Goal: Use online tool/utility: Utilize a website feature to perform a specific function

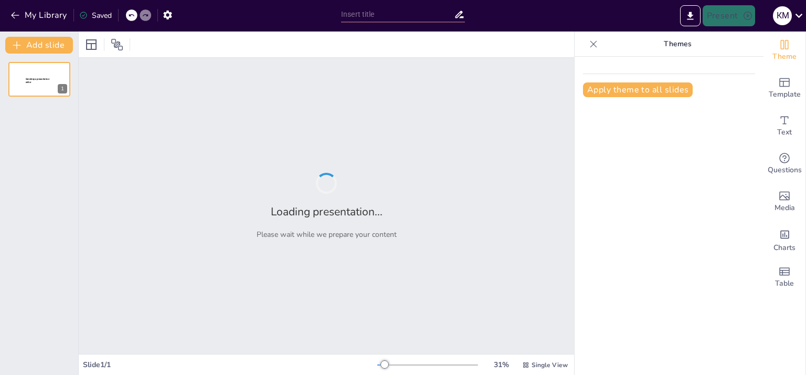
type input "Аналіз деформацій гомілкових кісток у собак: Рентгенівські та КТ-методи вимірюв…"
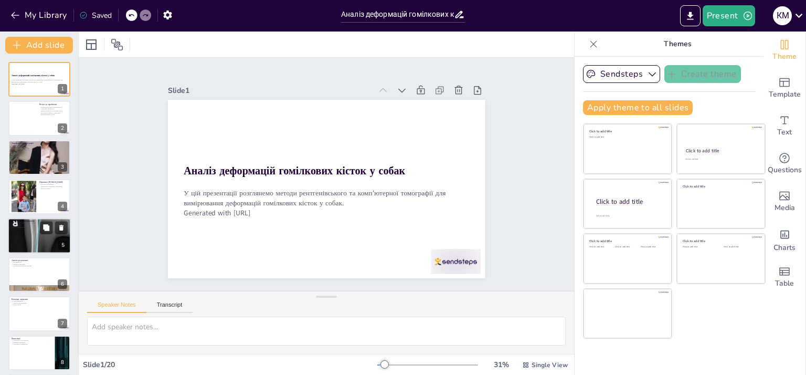
click at [35, 245] on div at bounding box center [39, 235] width 63 height 129
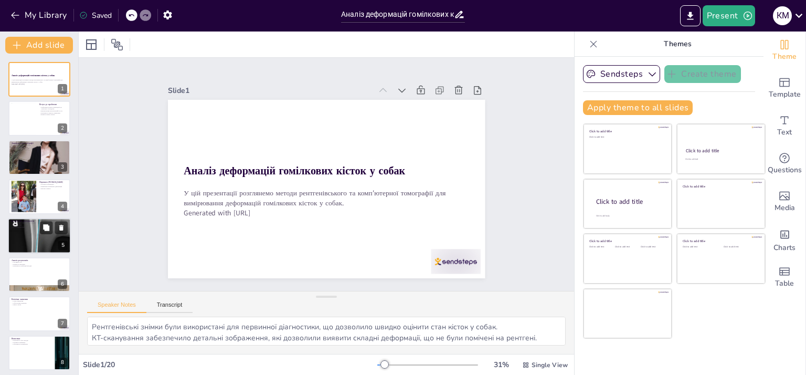
scroll to position [21, 0]
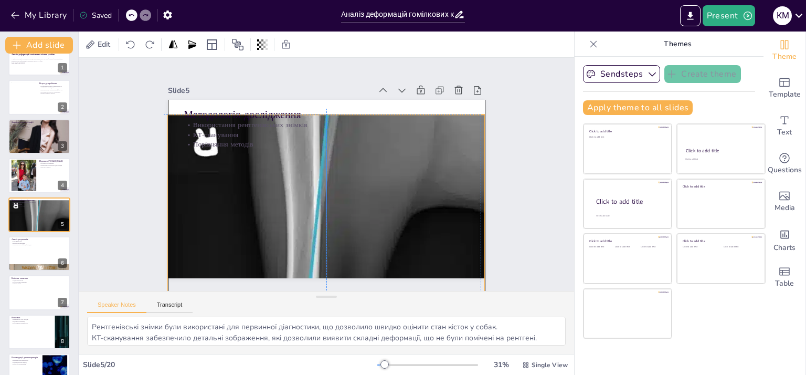
drag, startPoint x: 291, startPoint y: 184, endPoint x: 287, endPoint y: 198, distance: 15.3
click at [287, 198] on div at bounding box center [305, 155] width 692 height 668
click at [300, 174] on div at bounding box center [352, 159] width 718 height 598
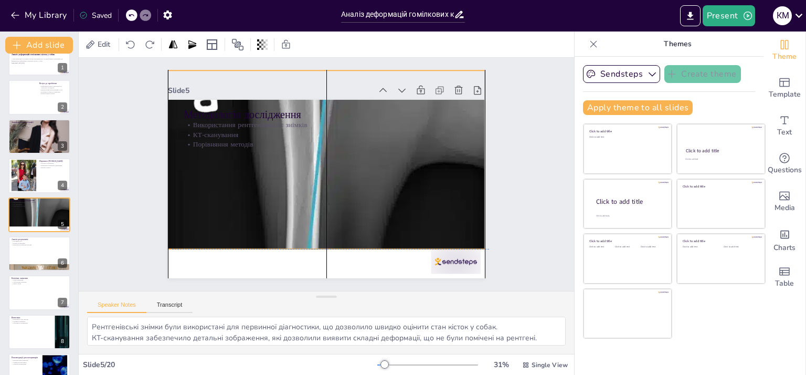
drag, startPoint x: 300, startPoint y: 174, endPoint x: 308, endPoint y: 145, distance: 29.8
click at [308, 144] on div "Методологія дослідження Використання рентгенівських знімків КТ-сканування Порів…" at bounding box center [370, 234] width 256 height 187
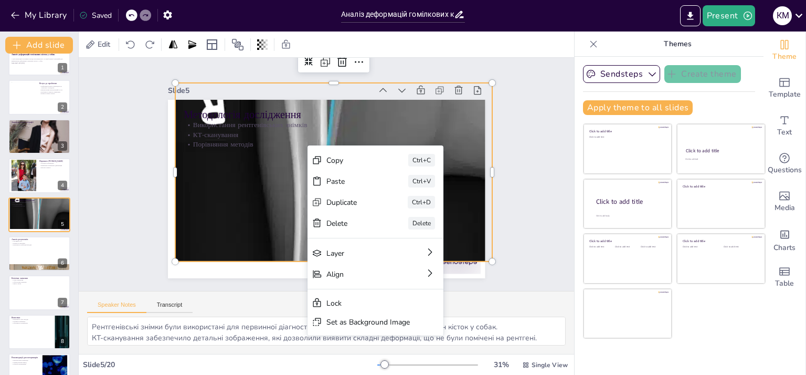
click at [161, 167] on div "Slide 1 Аналіз деформацій гомілкових кісток у собак У цій презентації розглянем…" at bounding box center [326, 174] width 331 height 533
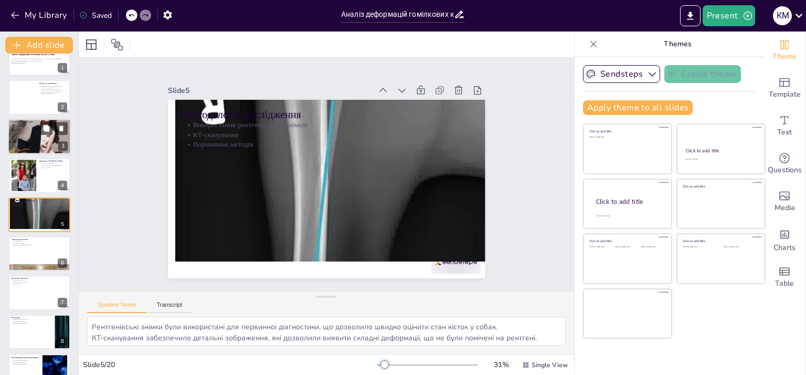
click at [38, 136] on div at bounding box center [39, 136] width 63 height 63
type textarea "Рентгенографія є важливим інструментом для первинної діагностики деформацій, ос…"
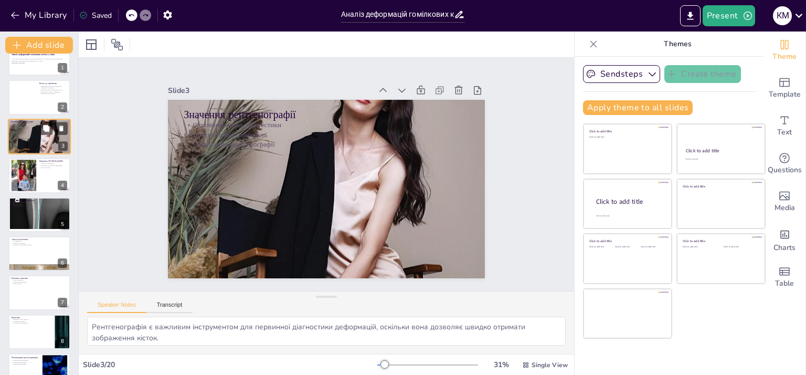
scroll to position [0, 0]
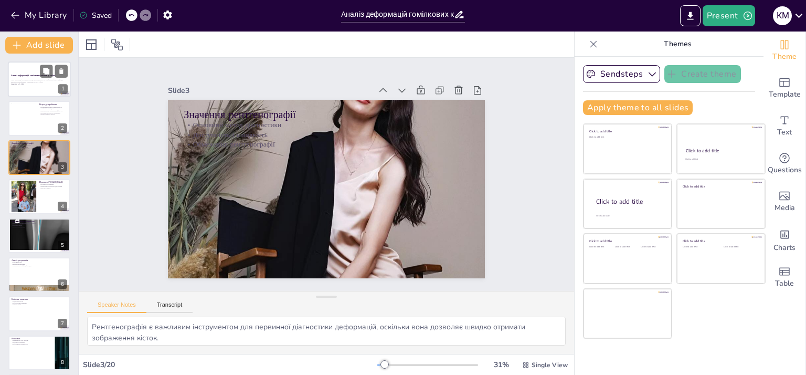
click at [35, 90] on div at bounding box center [39, 79] width 63 height 36
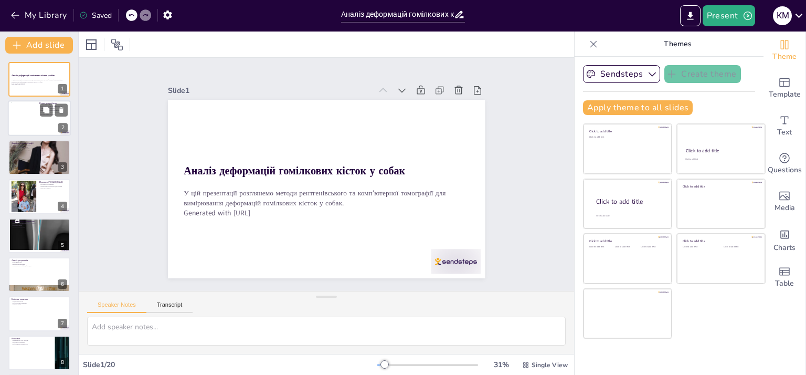
click at [37, 126] on div at bounding box center [39, 119] width 63 height 36
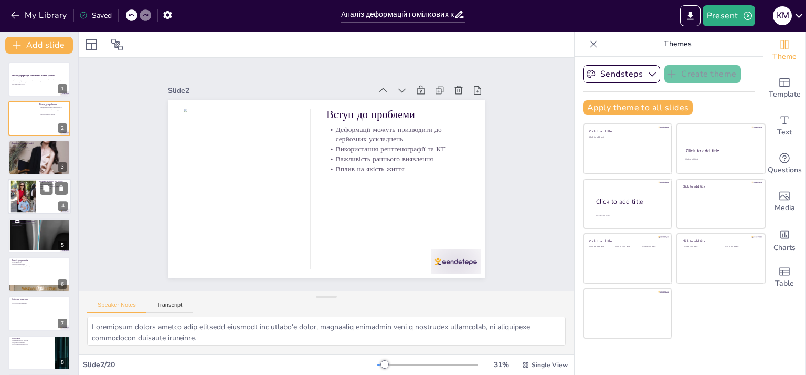
click at [31, 200] on div at bounding box center [23, 197] width 31 height 32
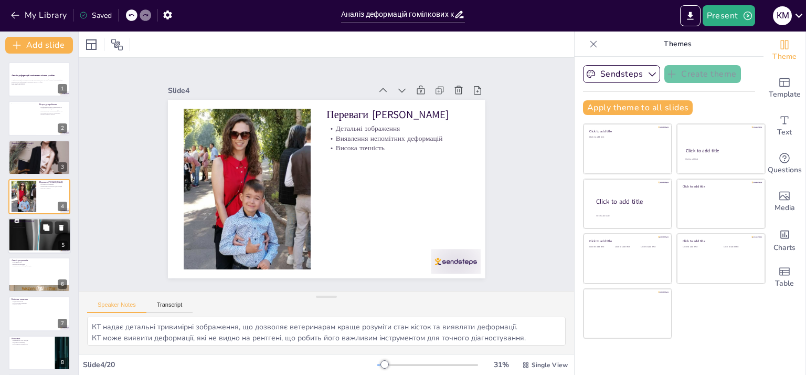
click at [30, 228] on div at bounding box center [40, 232] width 63 height 129
type textarea "Рентгенівські знімки були використані для первинної діагностики, що дозволило ш…"
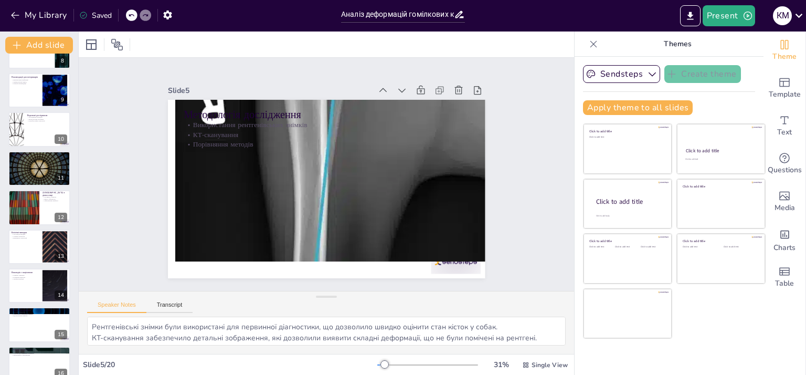
scroll to position [472, 0]
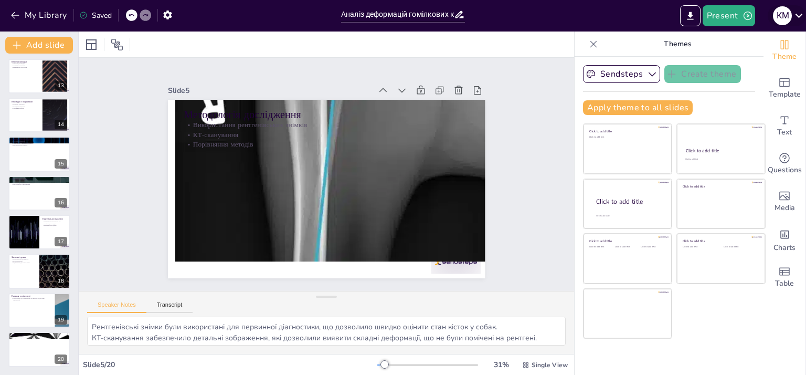
click at [802, 16] on icon at bounding box center [799, 15] width 14 height 14
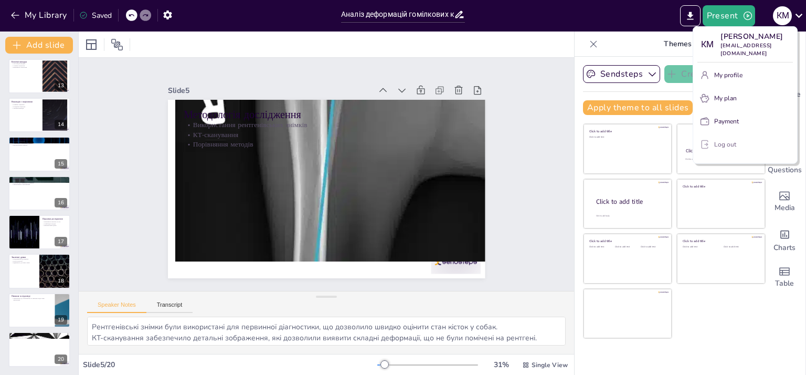
click at [719, 145] on p "Log out" at bounding box center [725, 144] width 22 height 9
